Goal: Check status: Check status

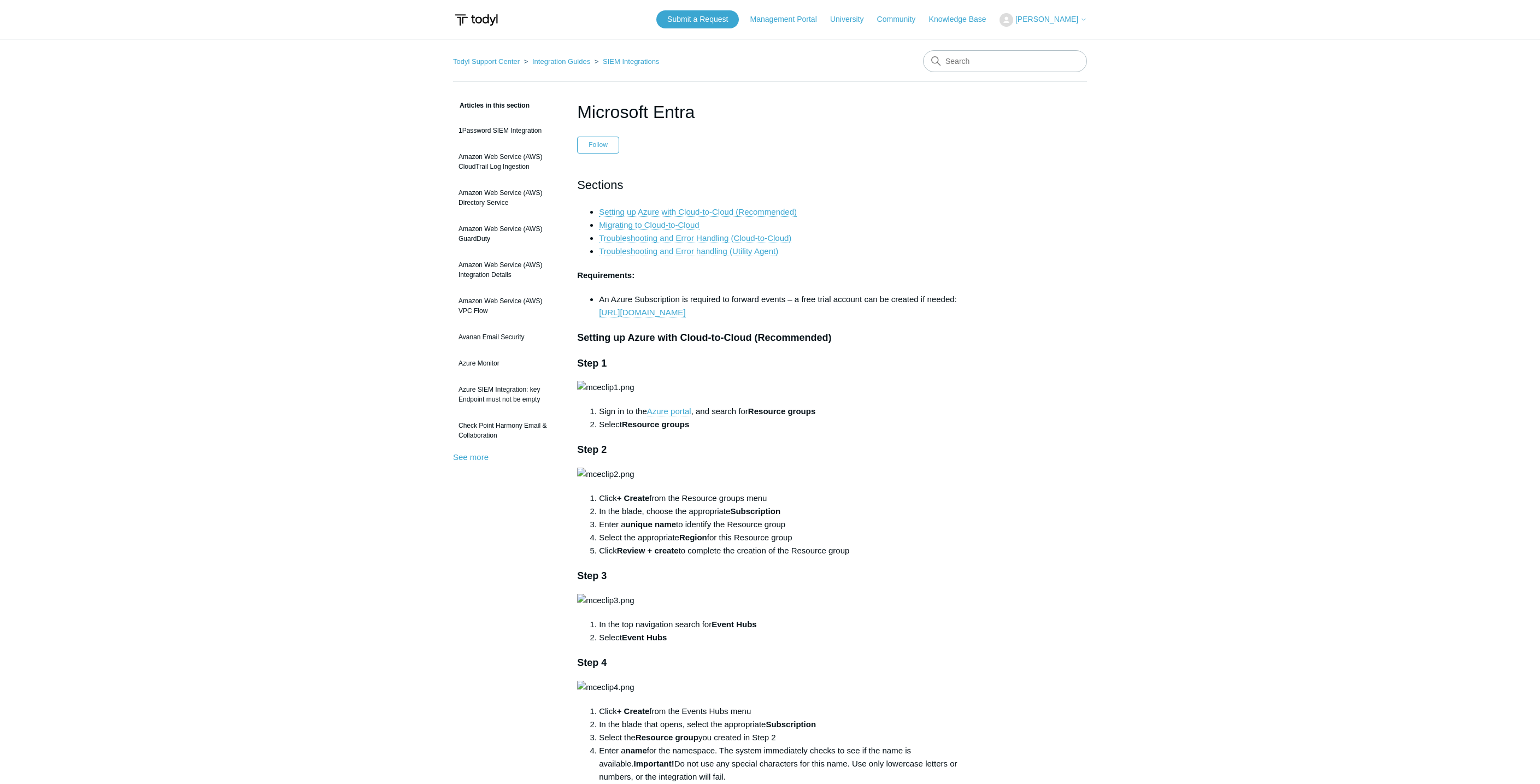
scroll to position [182, 0]
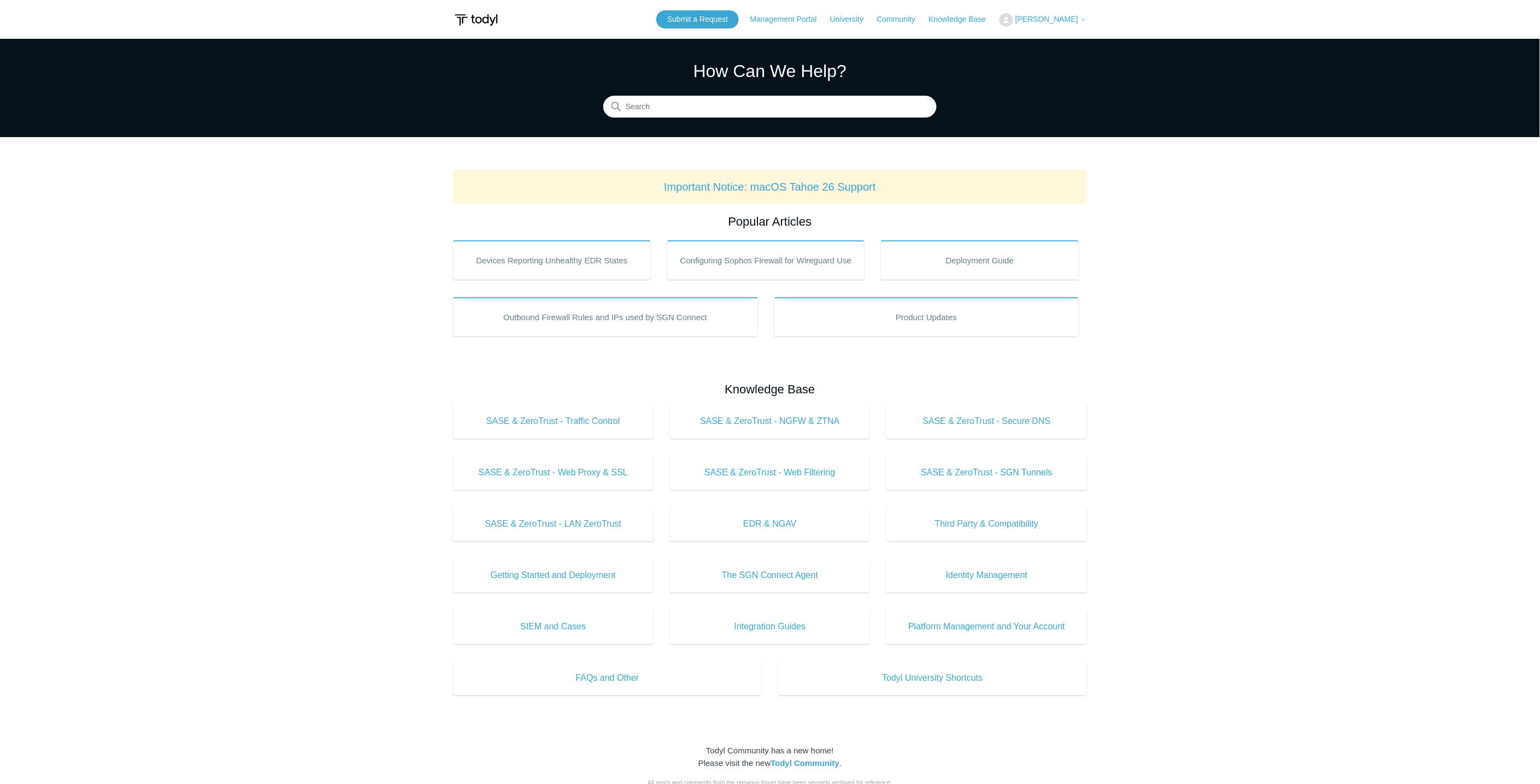
click at [1063, 19] on span "[PERSON_NAME]" at bounding box center [1047, 19] width 63 height 9
click at [1052, 44] on link "My Support Requests" at bounding box center [1053, 43] width 106 height 19
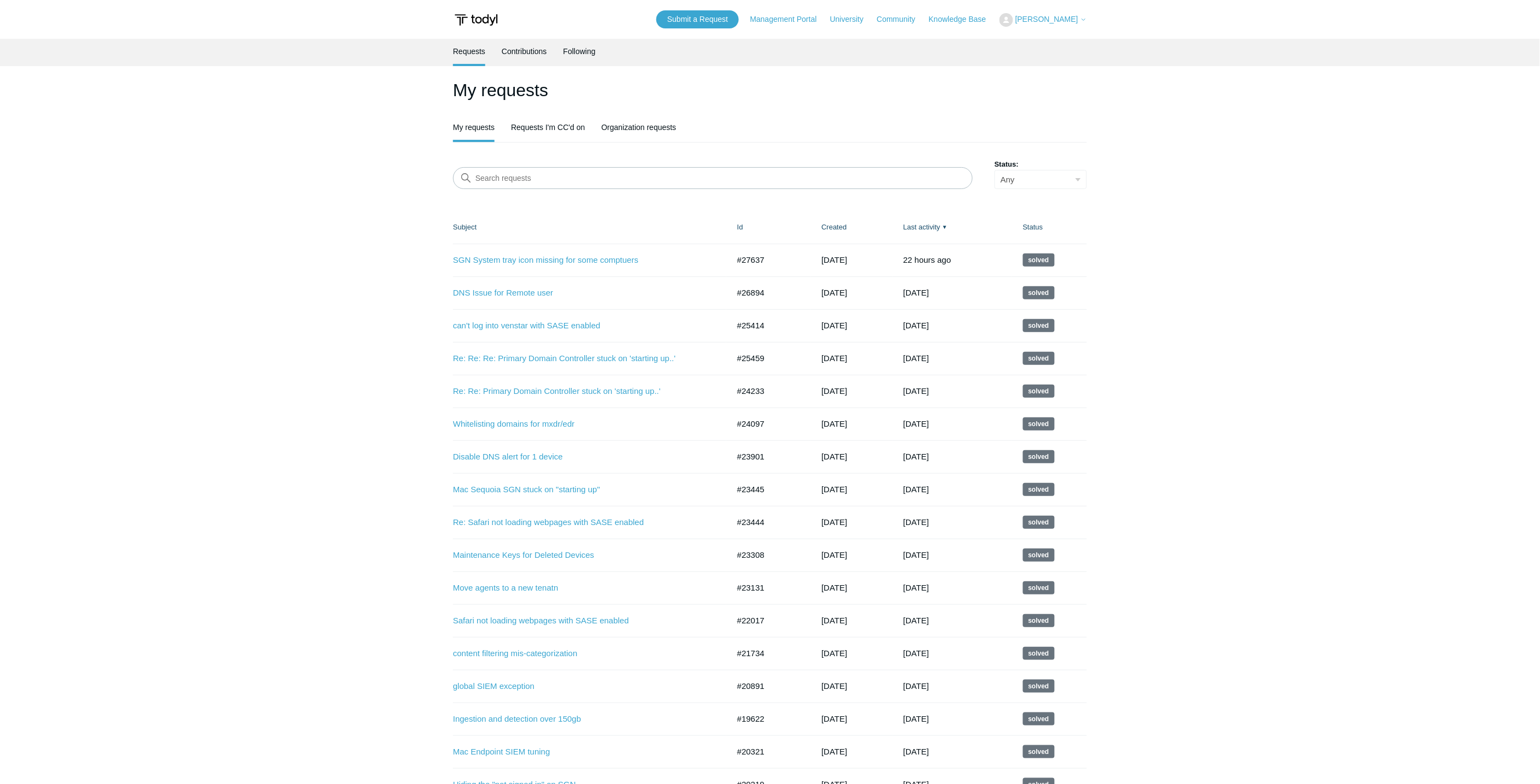
click at [409, 250] on main "Requests Contributions Following My requests My requests Requests I'm CC'd on O…" at bounding box center [770, 647] width 1540 height 1216
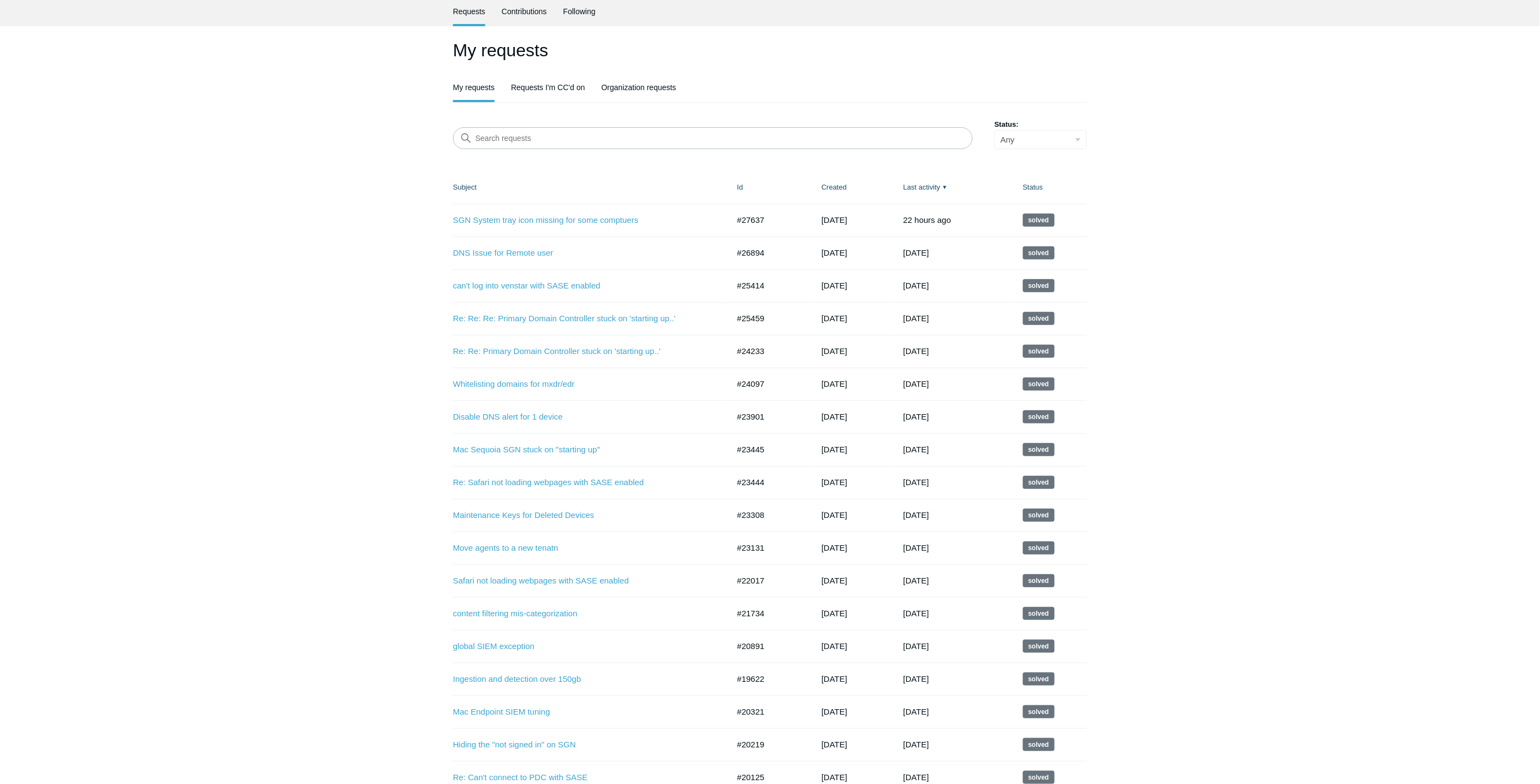
scroll to position [60, 0]
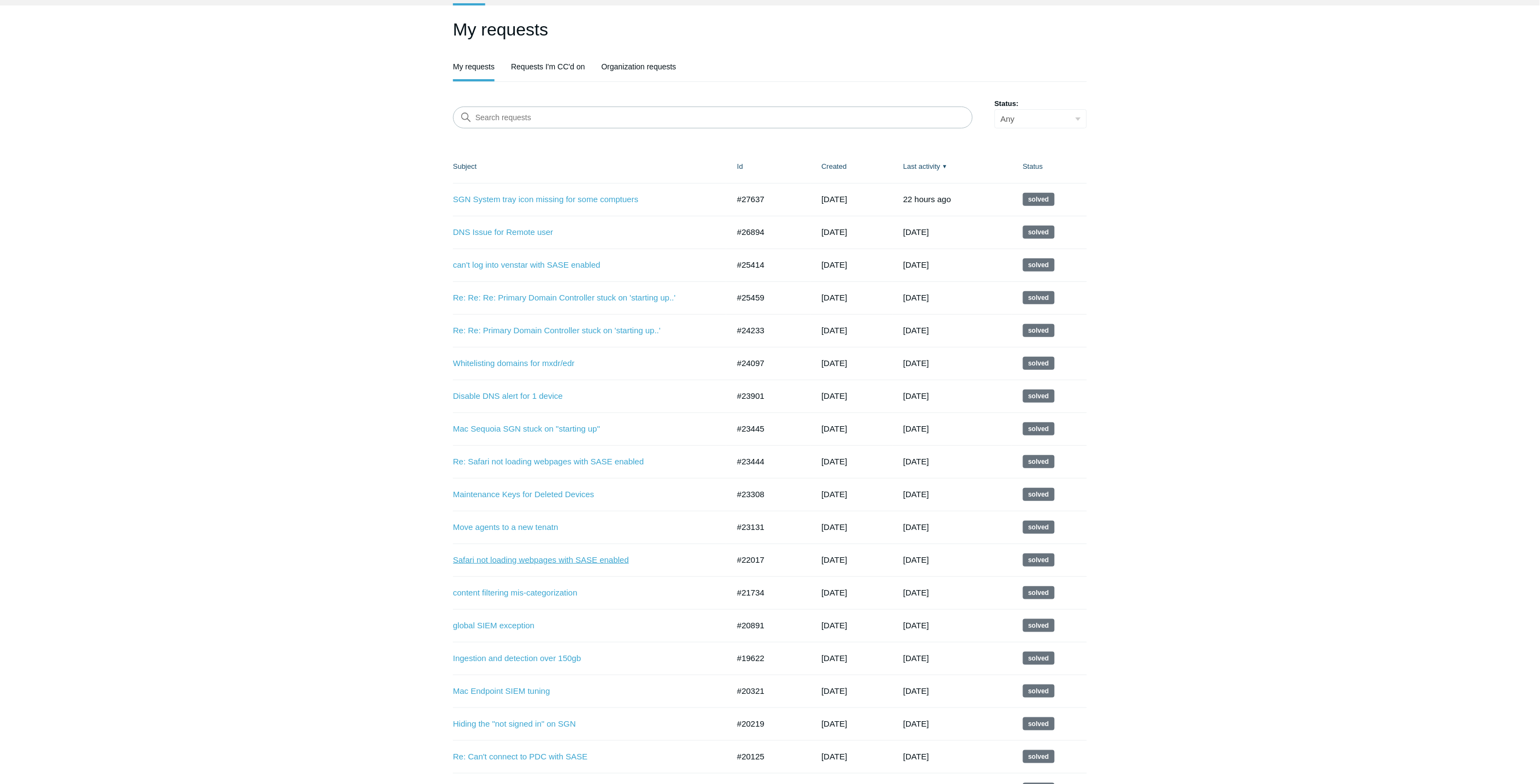
click at [493, 559] on link "Safari not loading webpages with SASE enabled" at bounding box center [583, 560] width 260 height 13
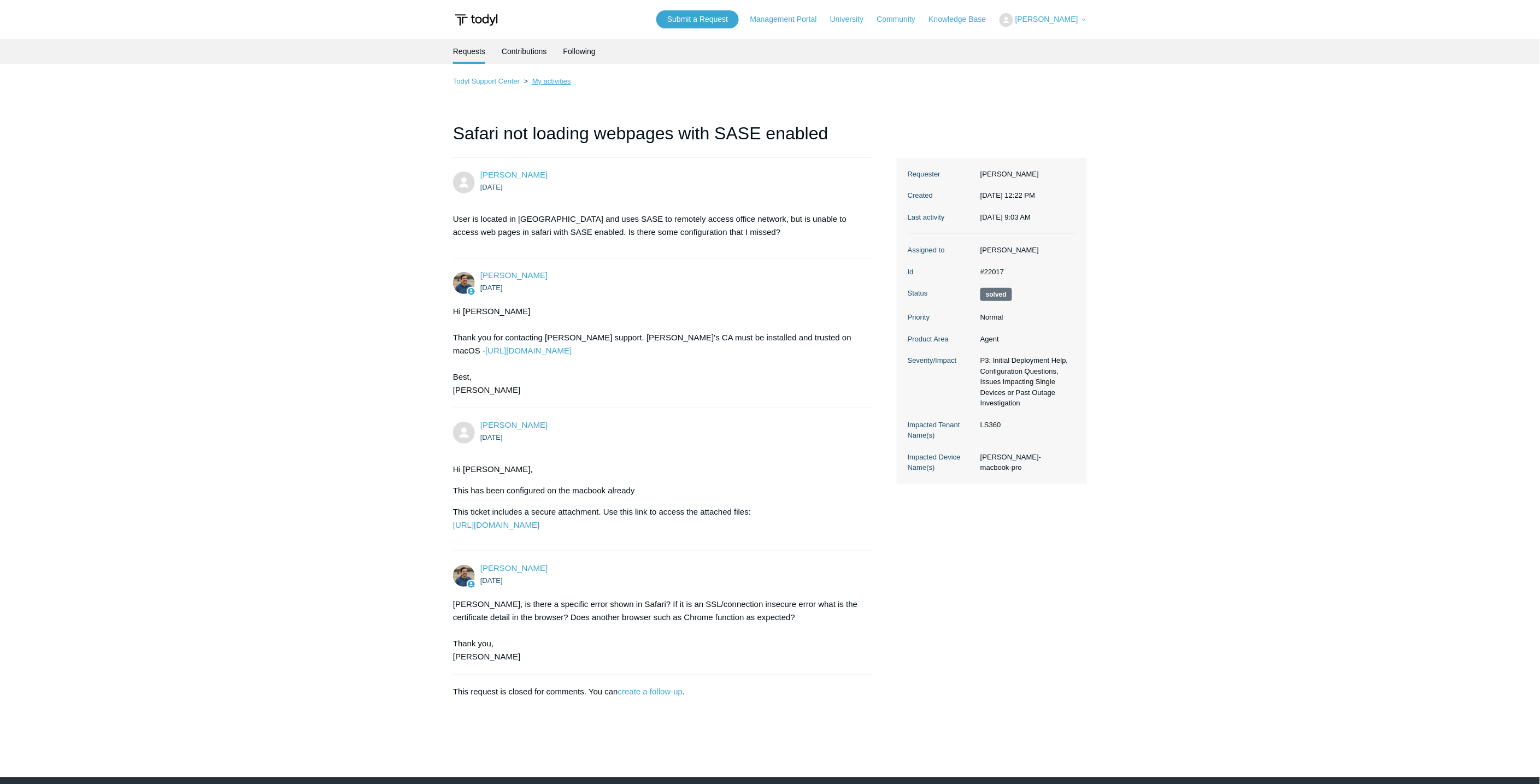
click at [553, 82] on link "My activities" at bounding box center [552, 81] width 39 height 8
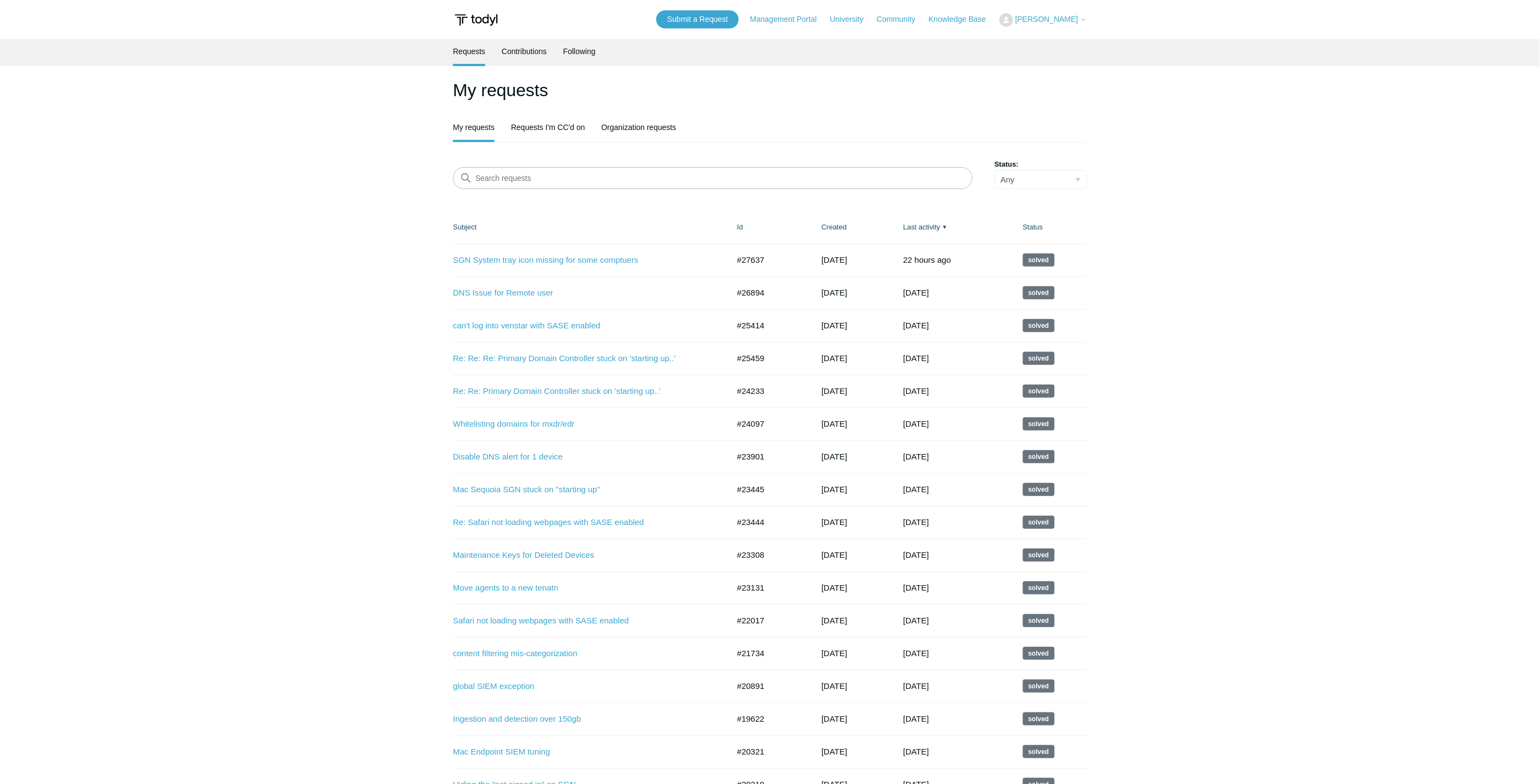
click at [507, 299] on td "DNS Issue for Remote user #26894 1 month ago Solved" at bounding box center [590, 293] width 273 height 33
click at [507, 287] on link "DNS Issue for Remote user" at bounding box center [583, 293] width 260 height 13
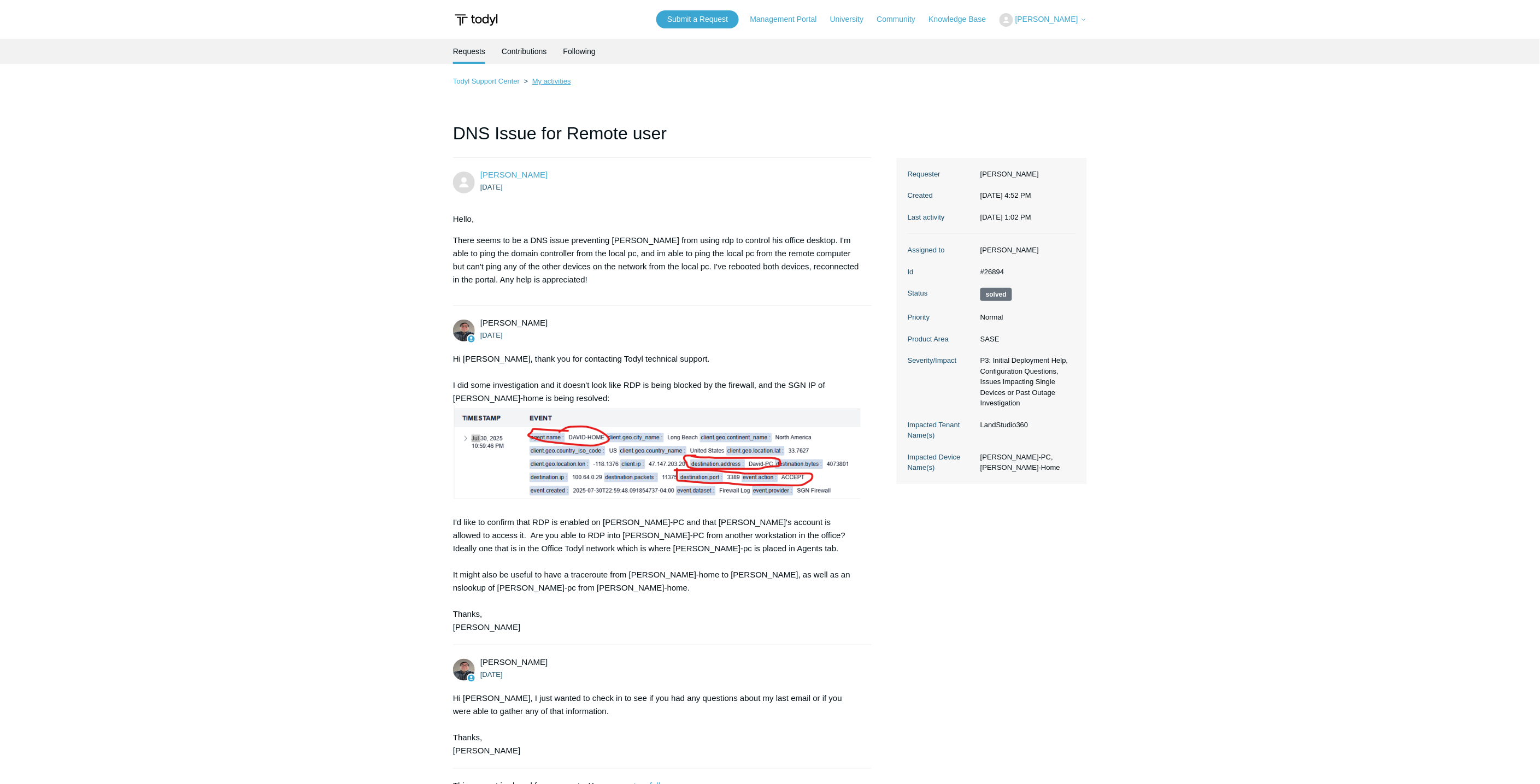
click at [549, 78] on link "My activities" at bounding box center [552, 81] width 39 height 8
